Goal: Information Seeking & Learning: Learn about a topic

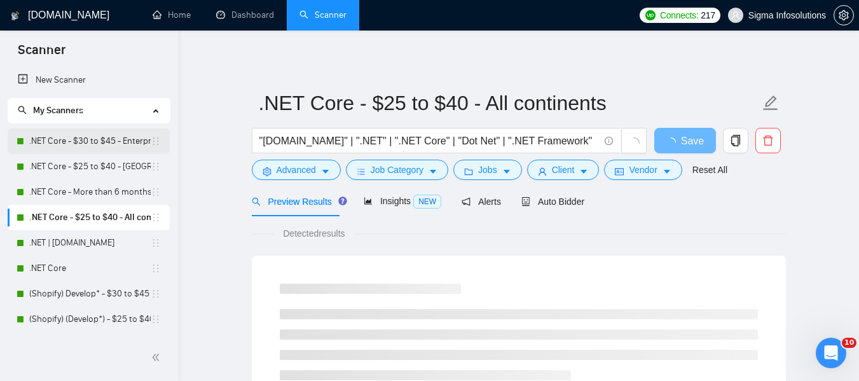
click at [80, 138] on link ".NET Core - $30 to $45 - Enterprise client - ROW" at bounding box center [90, 141] width 122 height 25
